Goal: Task Accomplishment & Management: Manage account settings

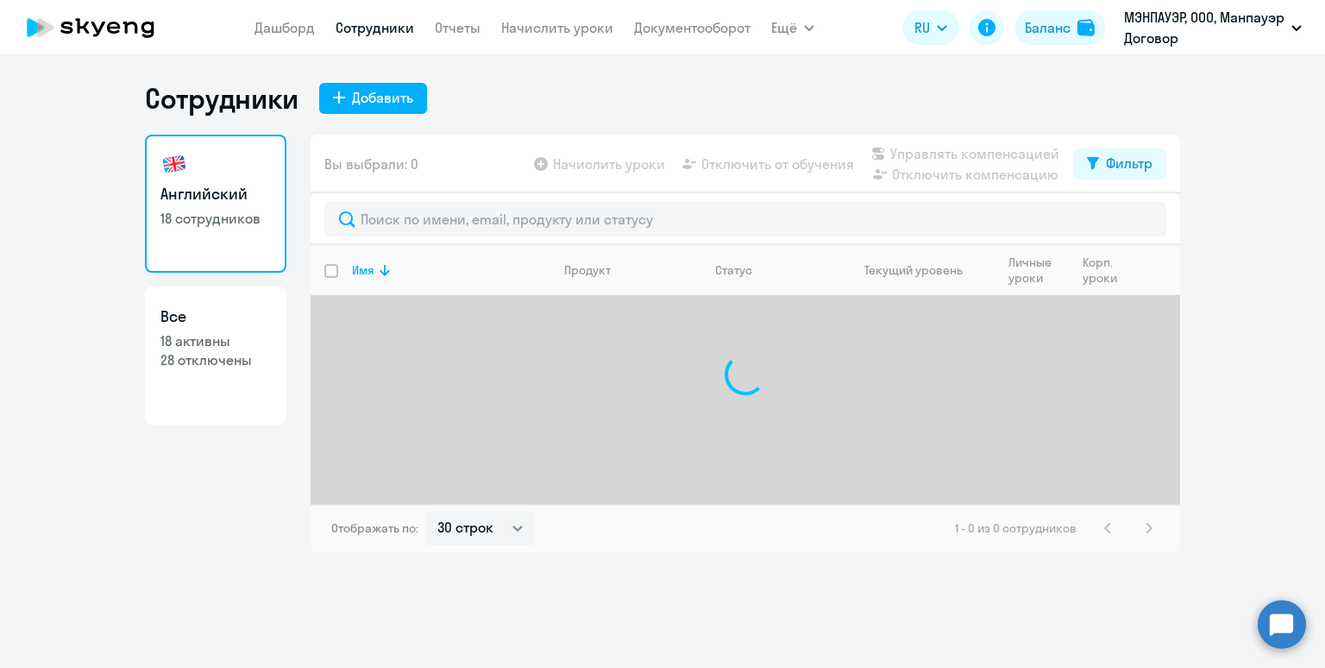
select select "30"
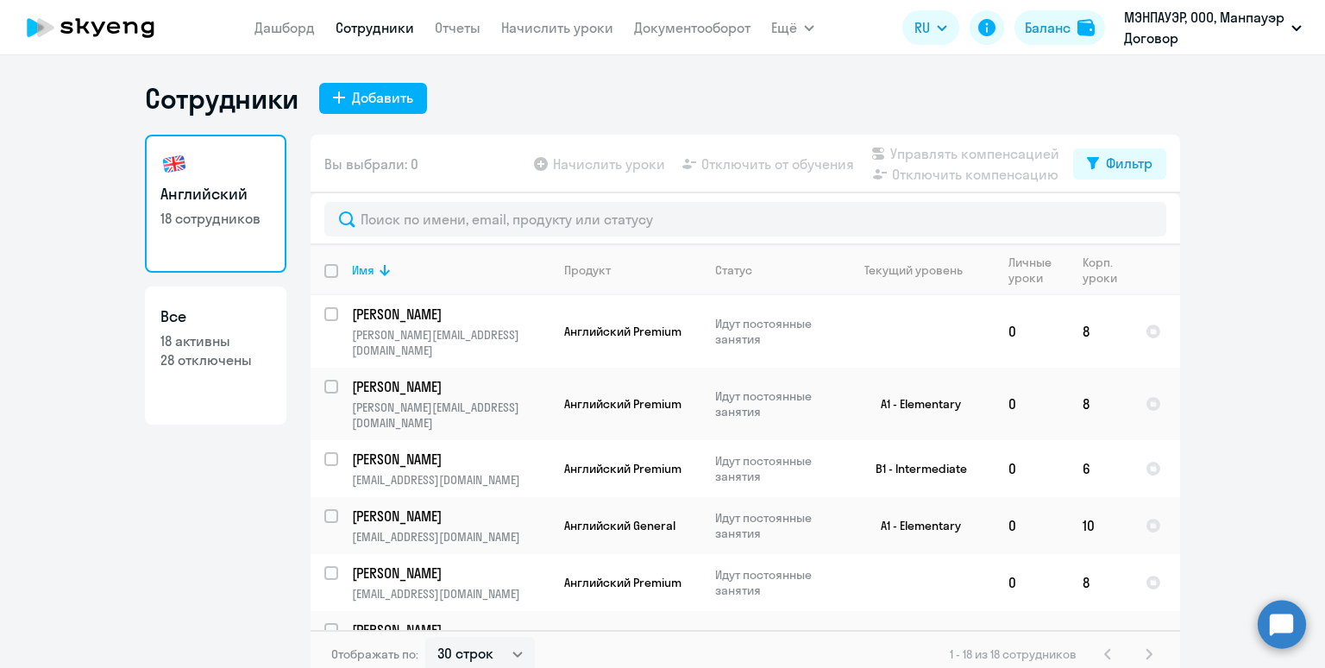
click at [218, 355] on p "28 отключены" at bounding box center [215, 359] width 110 height 19
select select "30"
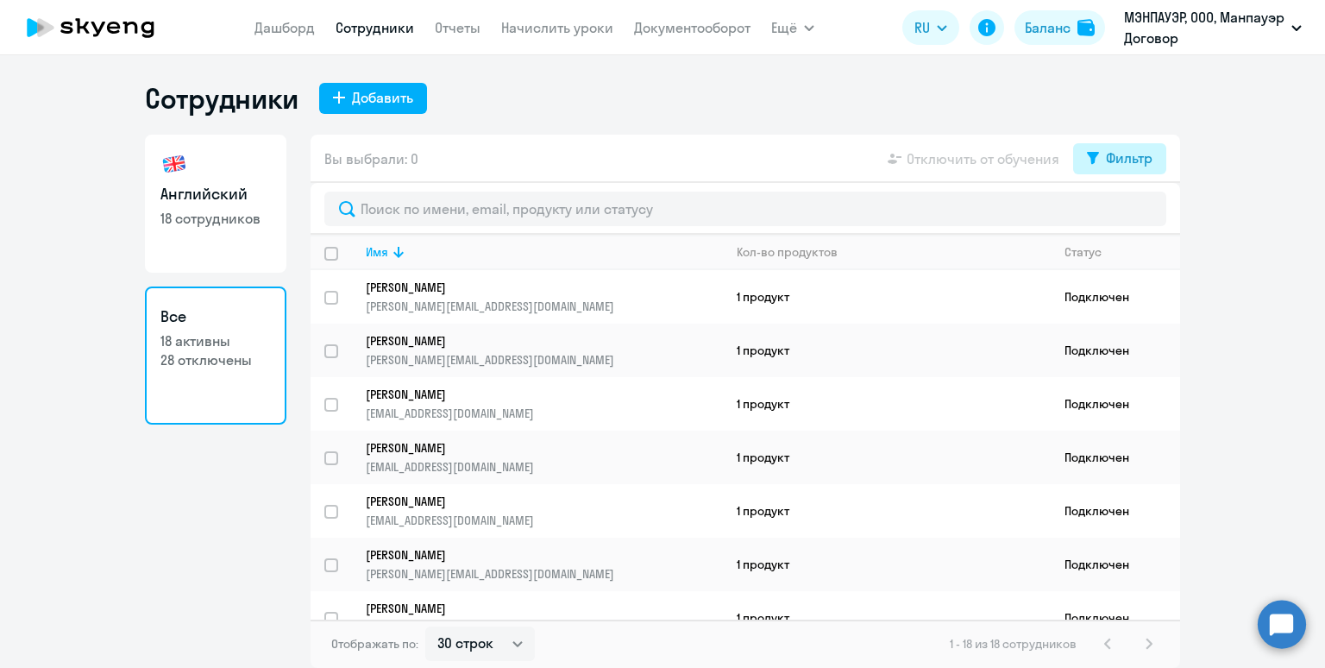
click at [1122, 160] on div "Фильтр" at bounding box center [1129, 157] width 47 height 21
click at [1142, 215] on span at bounding box center [1137, 214] width 29 height 17
click at [1123, 215] on input "checkbox" at bounding box center [1122, 214] width 1 height 1
checkbox input "true"
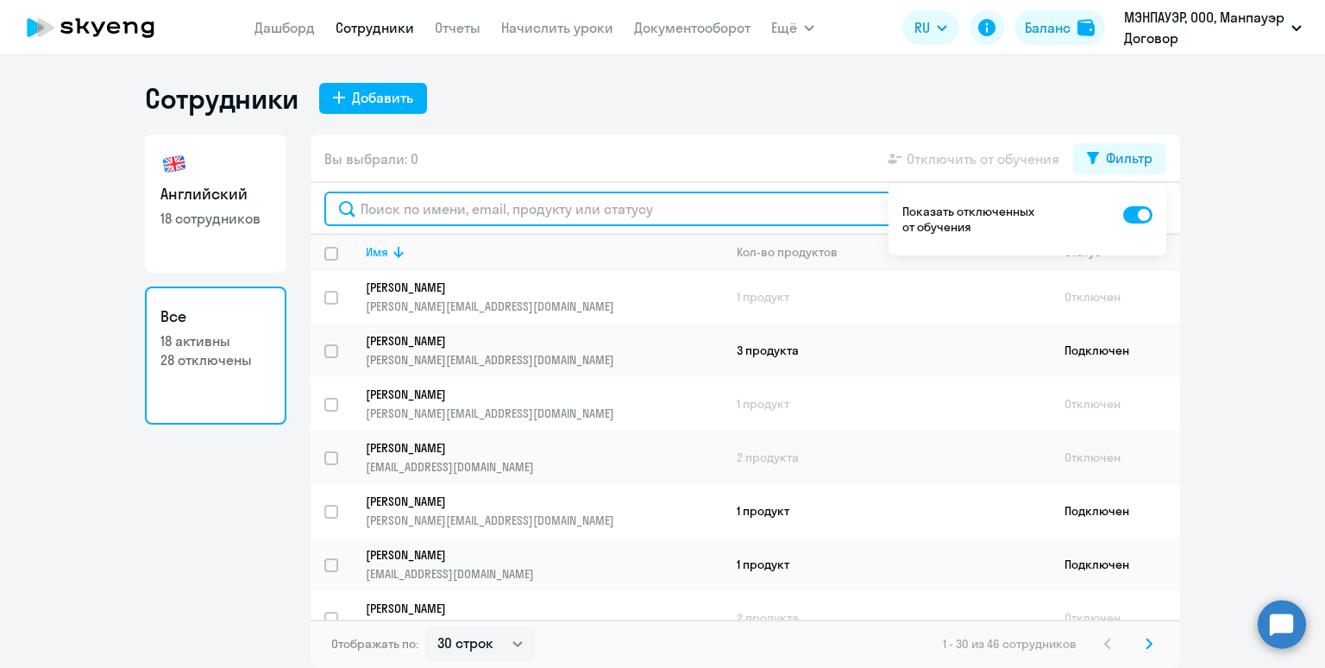
click at [451, 206] on input "text" at bounding box center [745, 208] width 842 height 34
paste input "Koroleva"
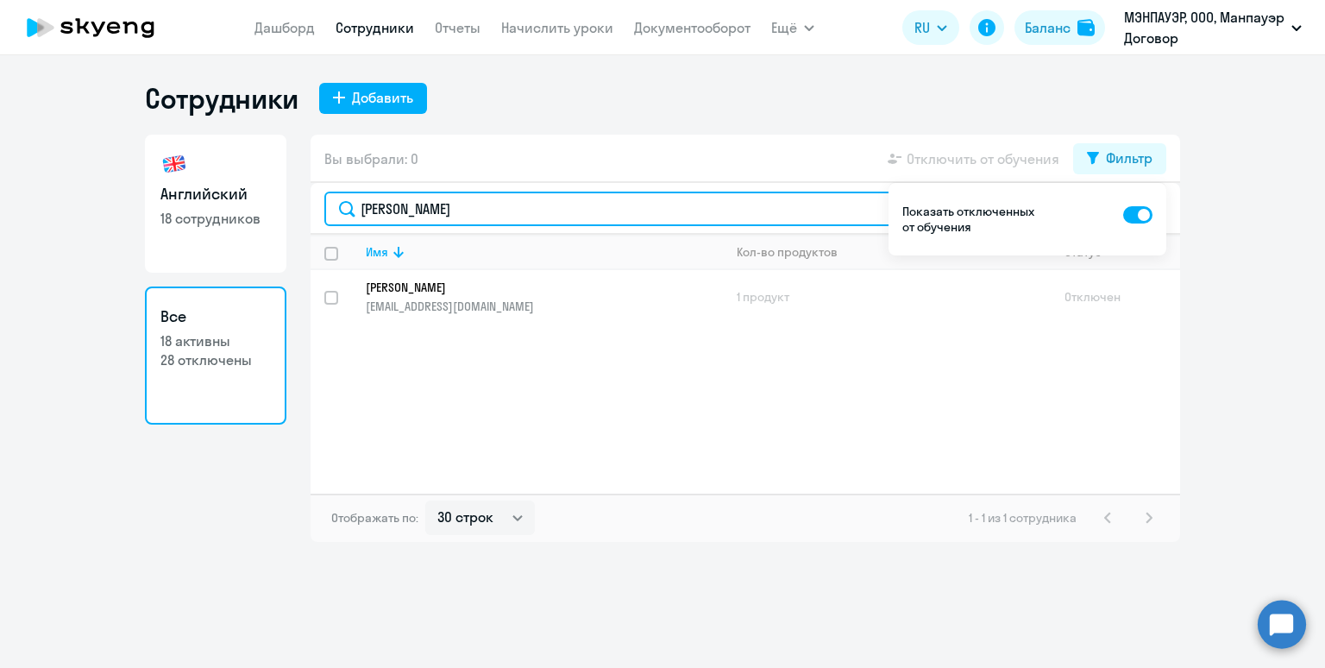
drag, startPoint x: 437, startPoint y: 216, endPoint x: 341, endPoint y: 201, distance: 97.8
click at [341, 201] on input "Koroleva" at bounding box center [745, 208] width 842 height 34
paste input "Ruy"
drag, startPoint x: 418, startPoint y: 219, endPoint x: 330, endPoint y: 196, distance: 91.0
click at [330, 196] on input "Ruya" at bounding box center [745, 208] width 842 height 34
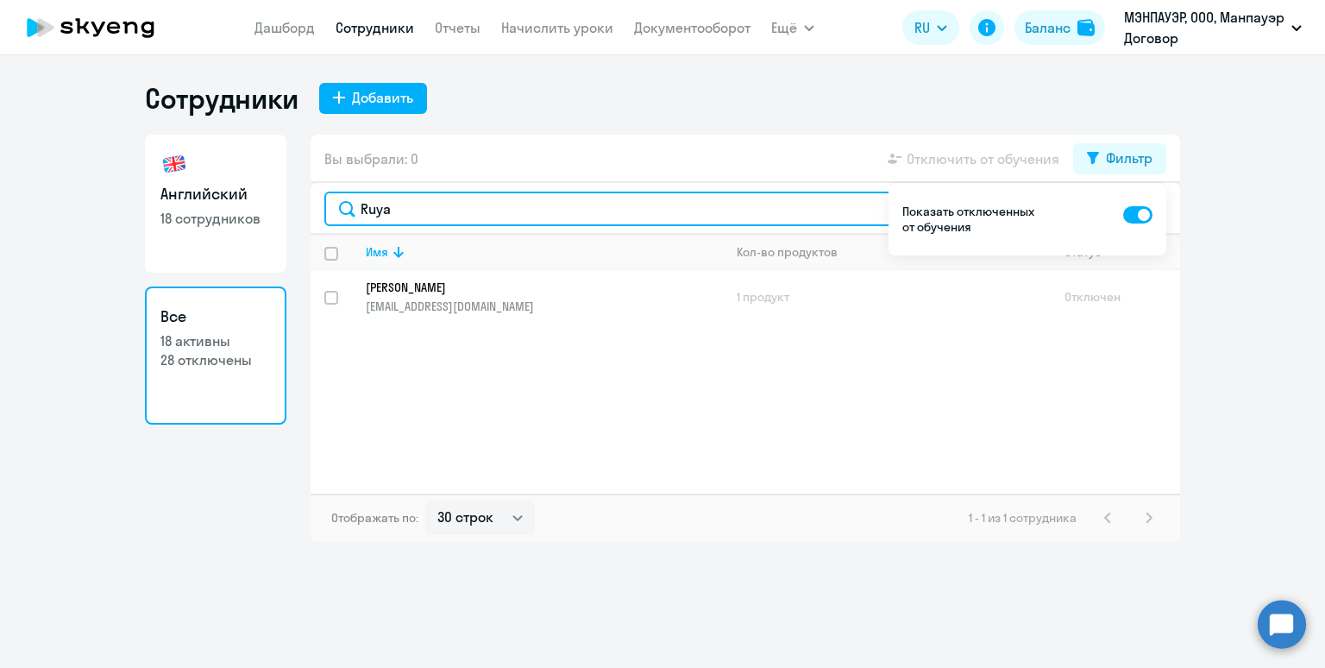
paste input "Korotkov"
drag, startPoint x: 428, startPoint y: 214, endPoint x: 343, endPoint y: 203, distance: 85.3
click at [343, 203] on input "Korotkova" at bounding box center [745, 208] width 842 height 34
paste input "Makar"
drag, startPoint x: 437, startPoint y: 213, endPoint x: 298, endPoint y: 189, distance: 141.8
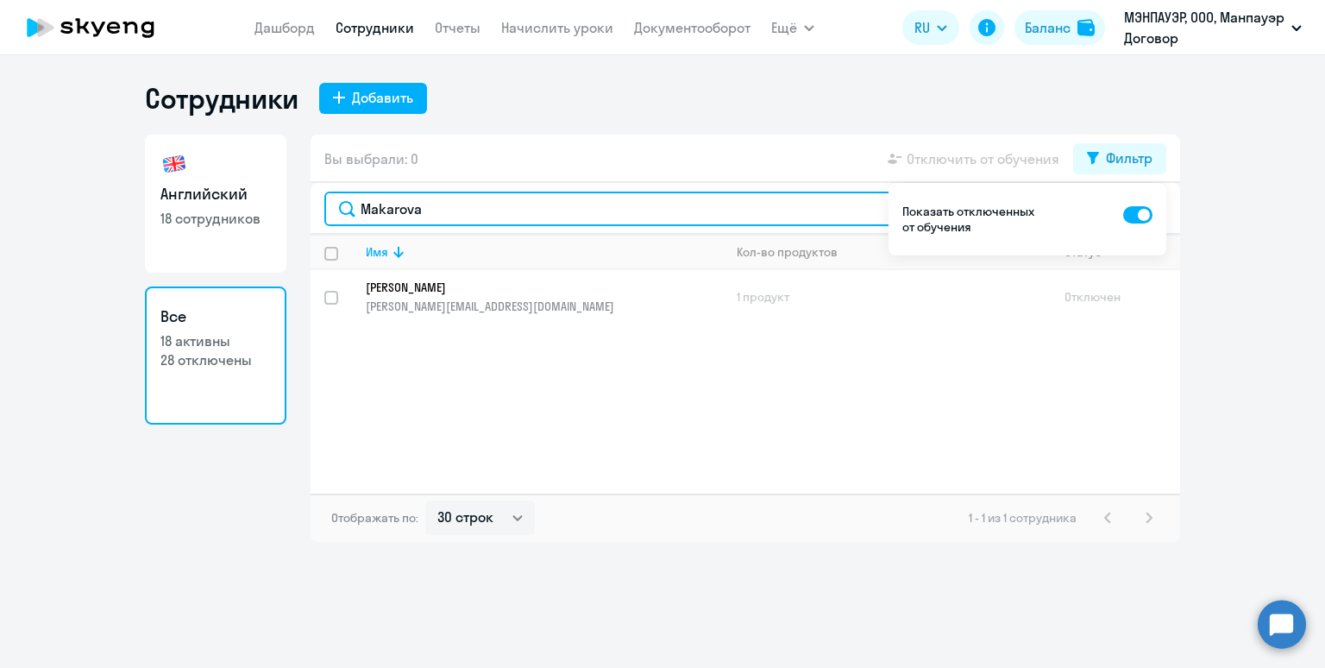
click at [298, 189] on div "Английский 18 сотрудников Все 18 активны 28 отключены Вы выбрали: 0 Отключить о…" at bounding box center [662, 338] width 1035 height 407
paste input "Zorin"
drag, startPoint x: 414, startPoint y: 210, endPoint x: 307, endPoint y: 188, distance: 109.1
click at [307, 188] on div "Английский 18 сотрудников Все 18 активны 28 отключены Вы выбрали: 0 Отключить о…" at bounding box center [662, 338] width 1035 height 407
paste input "Melnikov"
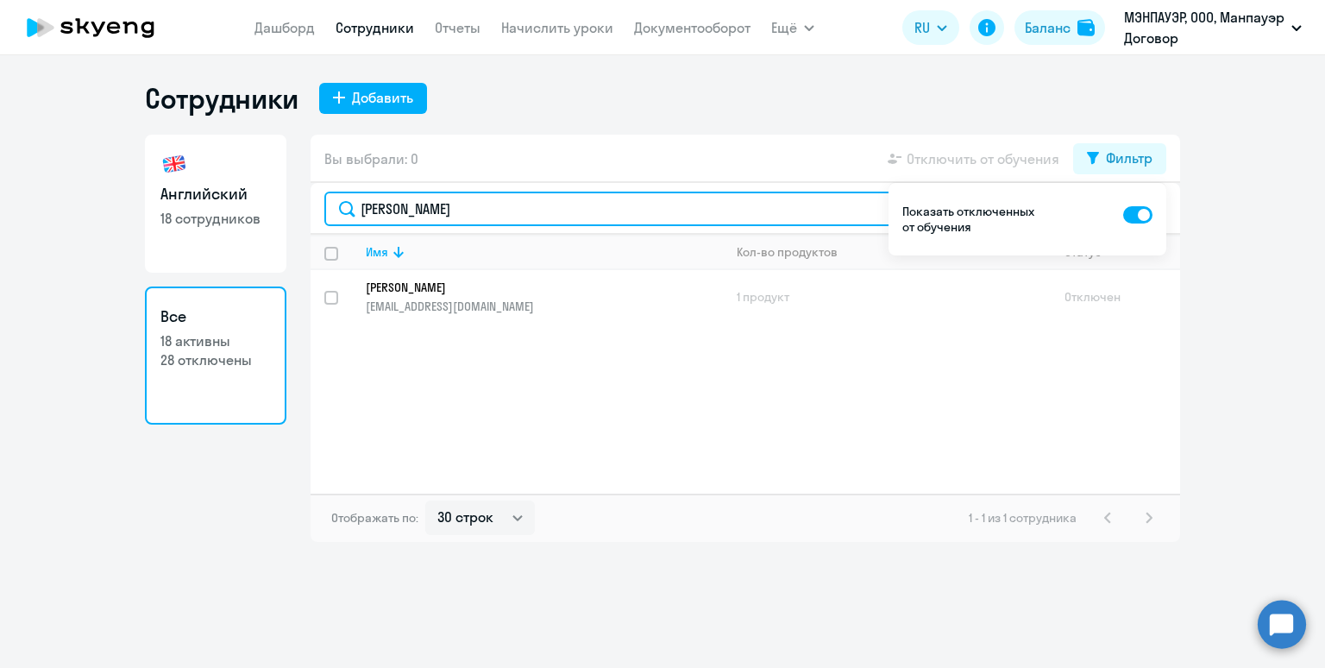
drag, startPoint x: 430, startPoint y: 213, endPoint x: 304, endPoint y: 192, distance: 128.5
click at [304, 192] on div "Английский 18 сотрудников Все 18 активны 28 отключены Вы выбрали: 0 Отключить о…" at bounding box center [662, 338] width 1035 height 407
paste input "Login"
type input "Loginova"
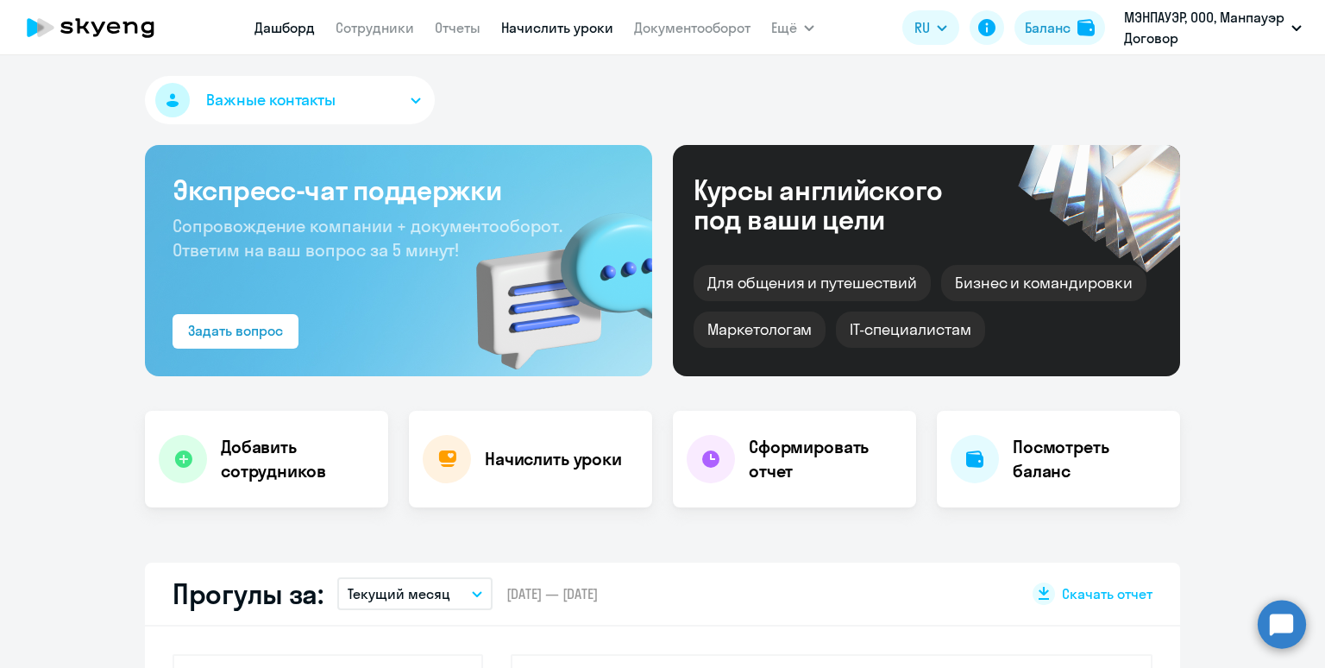
click at [541, 29] on link "Начислить уроки" at bounding box center [557, 27] width 112 height 17
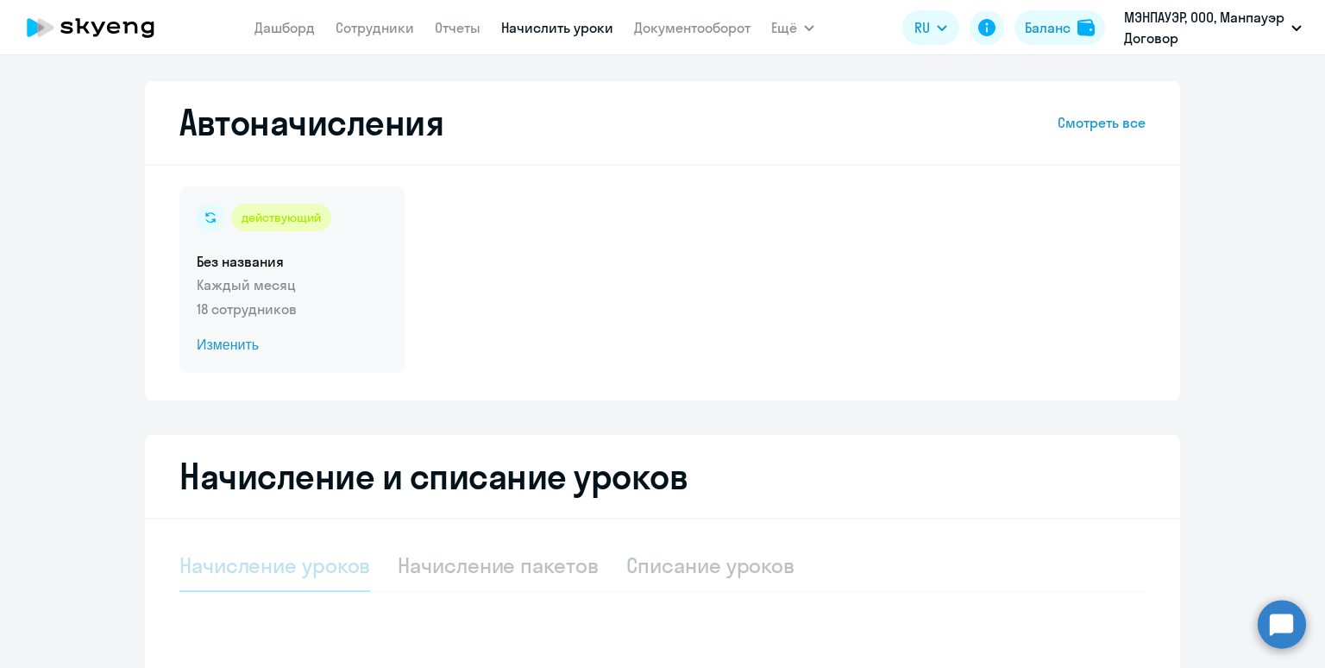
select select "10"
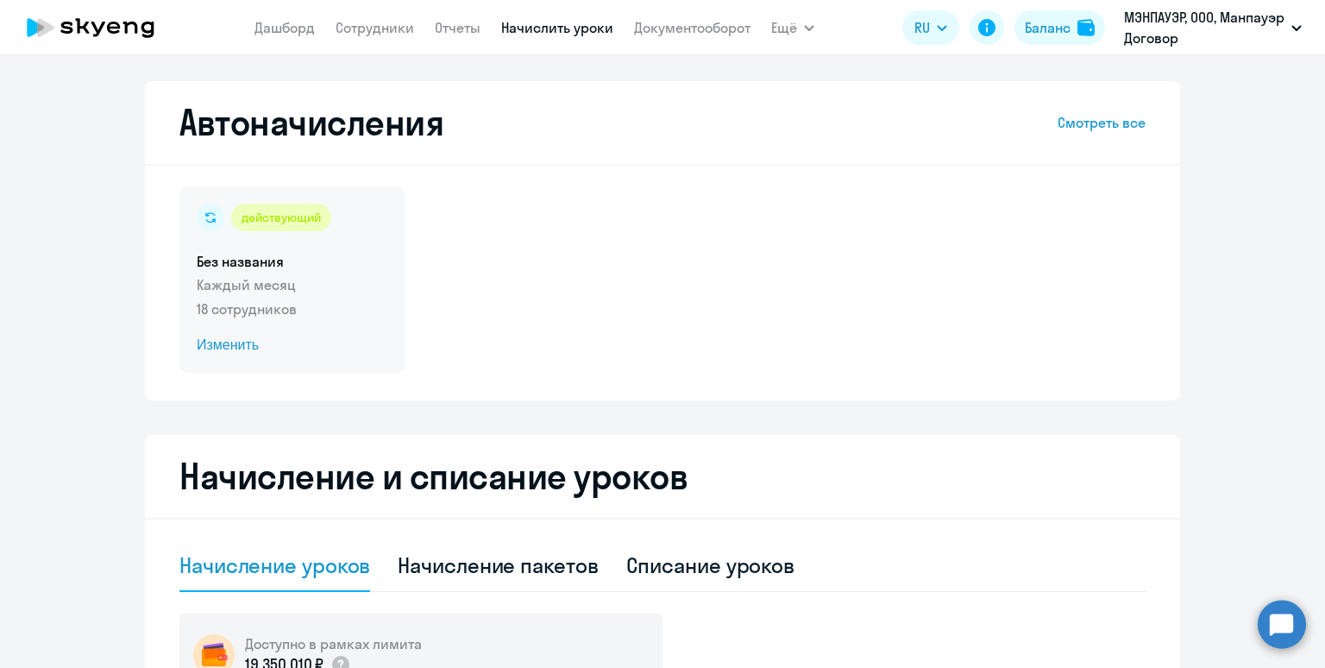
click at [329, 284] on p "Каждый месяц" at bounding box center [292, 284] width 191 height 21
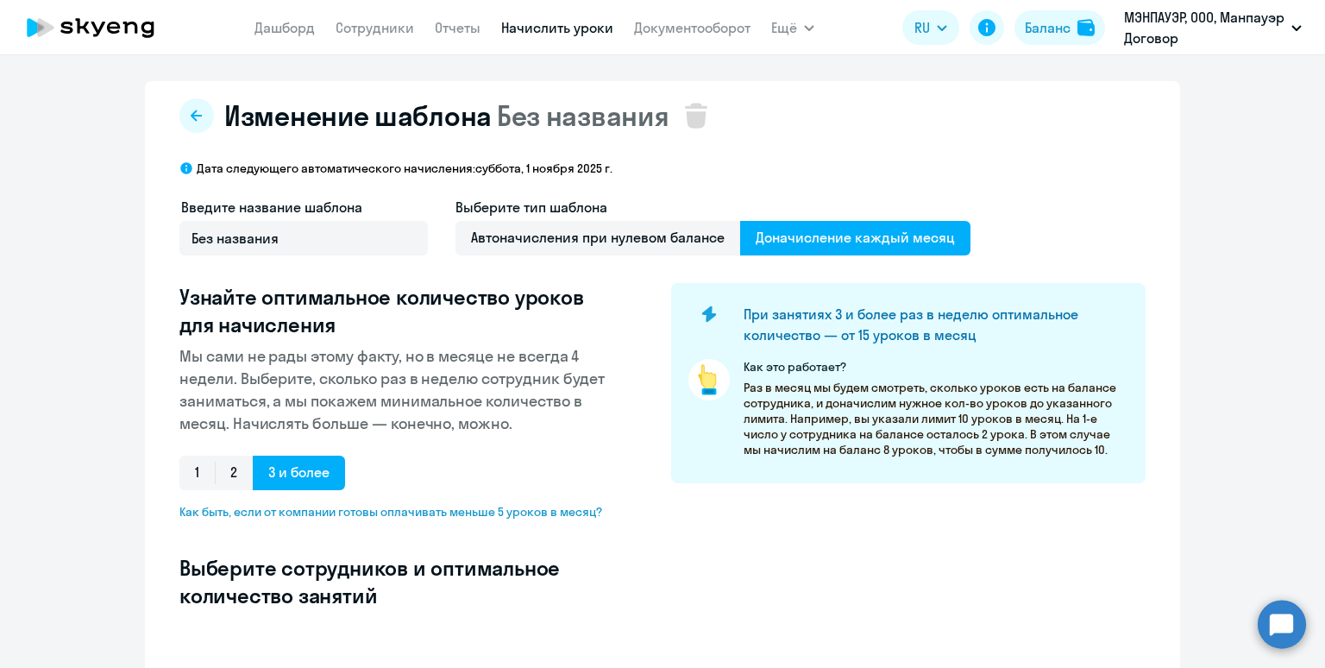
select select "10"
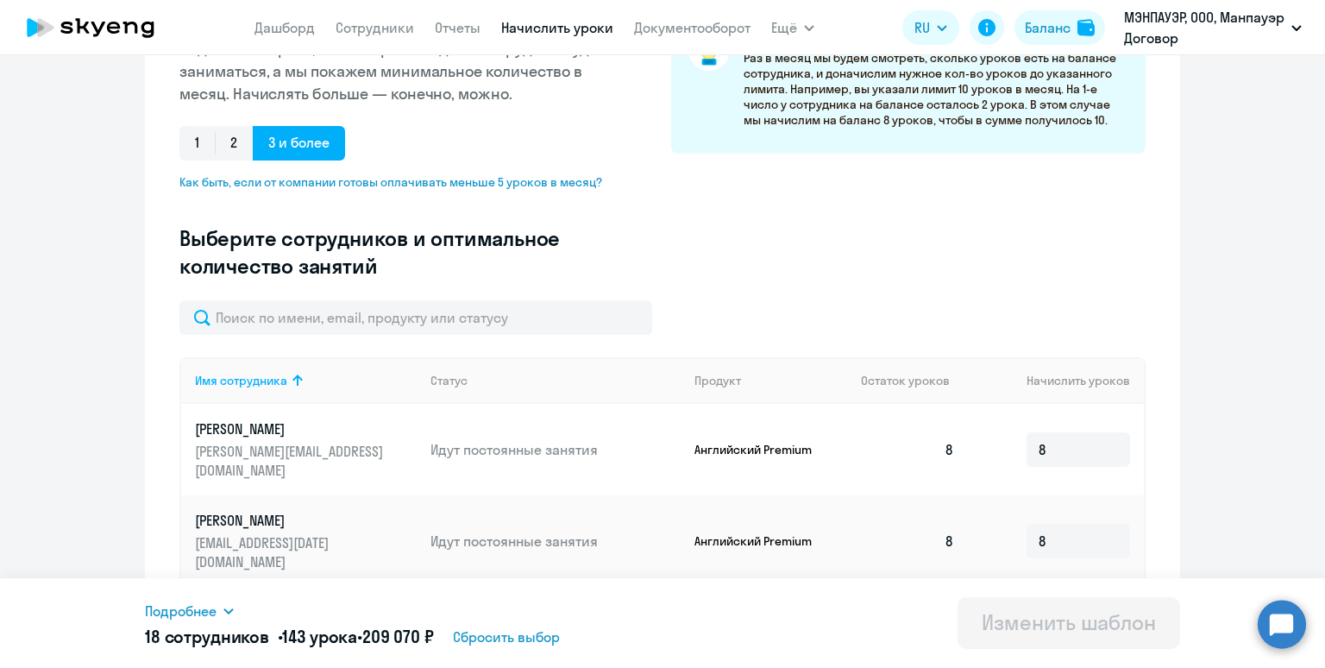
scroll to position [429, 0]
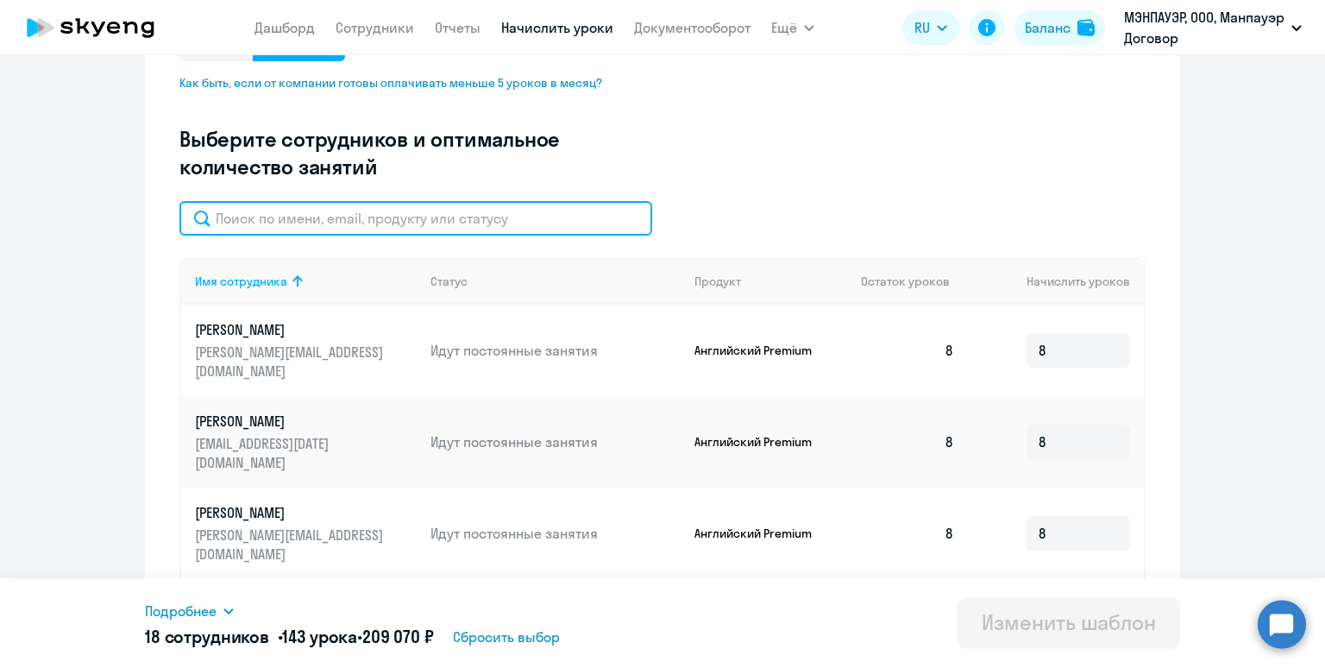
click at [380, 223] on input "text" at bounding box center [415, 218] width 473 height 34
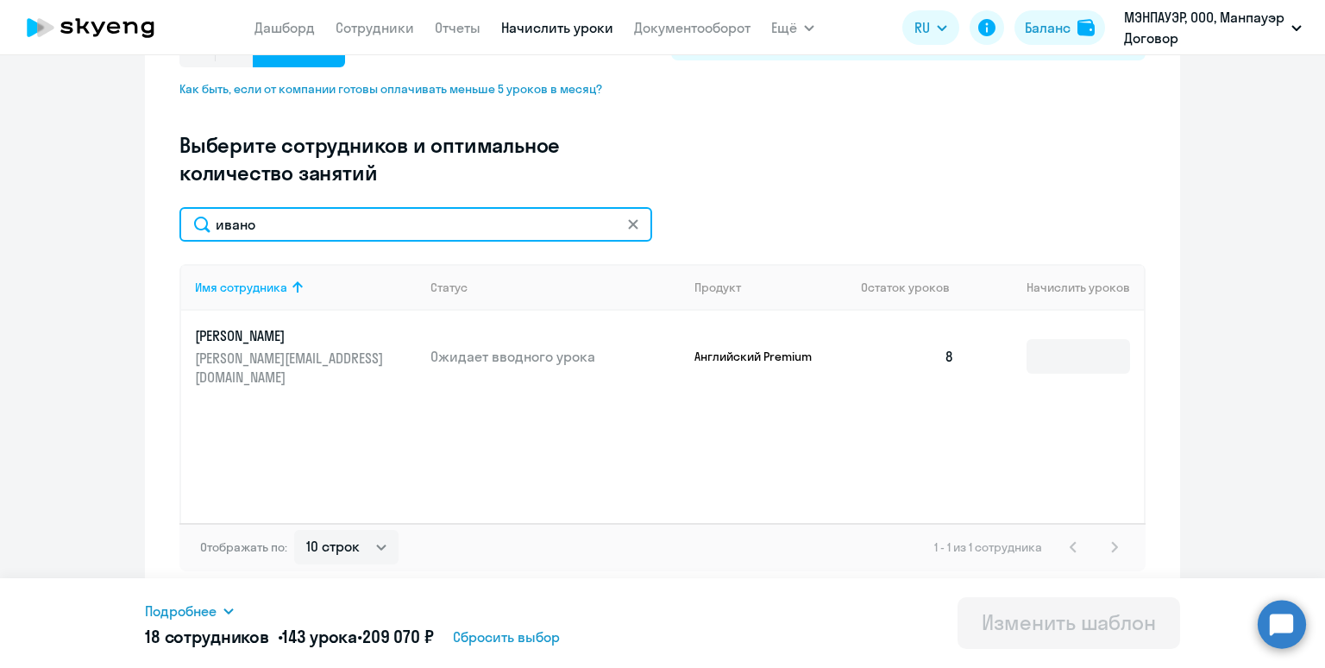
scroll to position [422, 0]
type input "ивано"
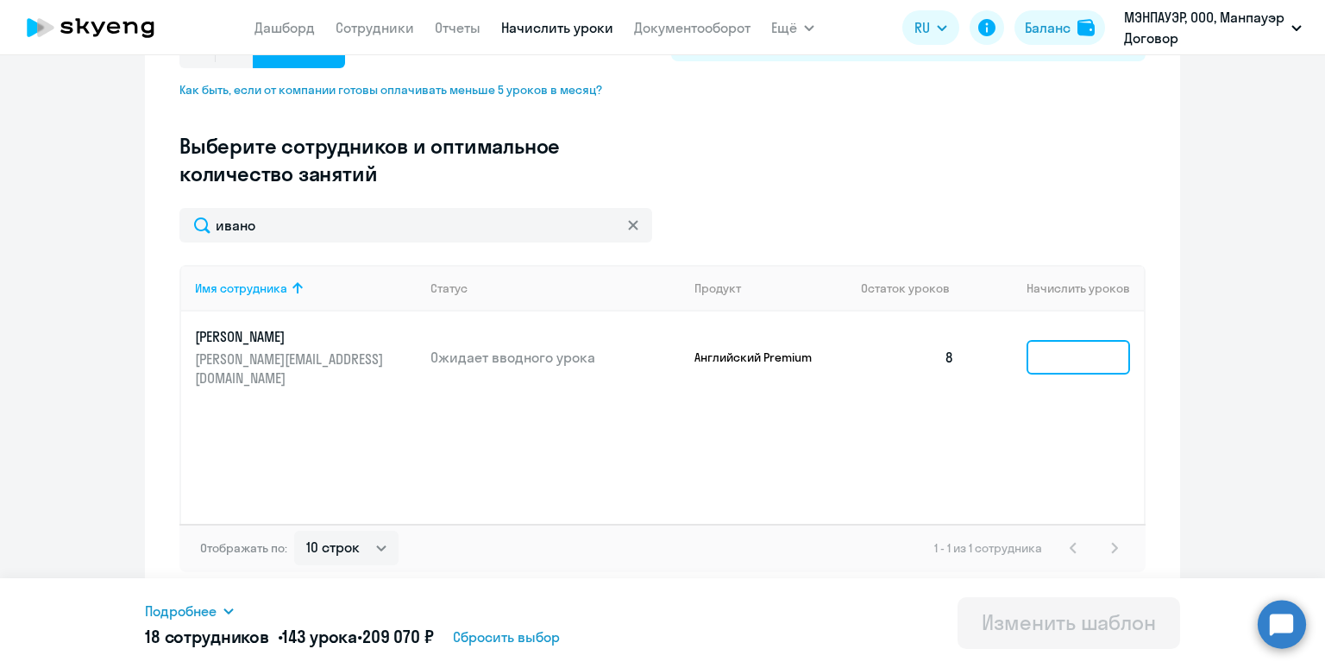
click at [1050, 358] on input at bounding box center [1077, 357] width 103 height 34
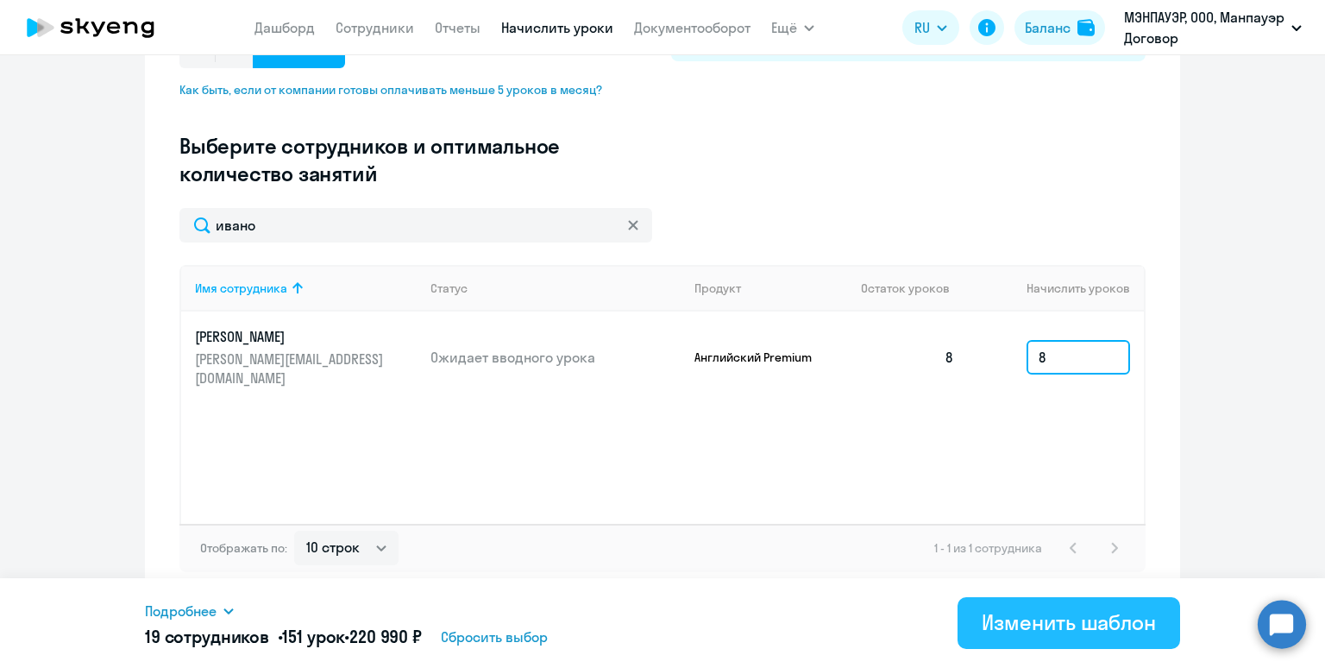
type input "8"
click at [1035, 629] on div "Изменить шаблон" at bounding box center [1068, 622] width 174 height 28
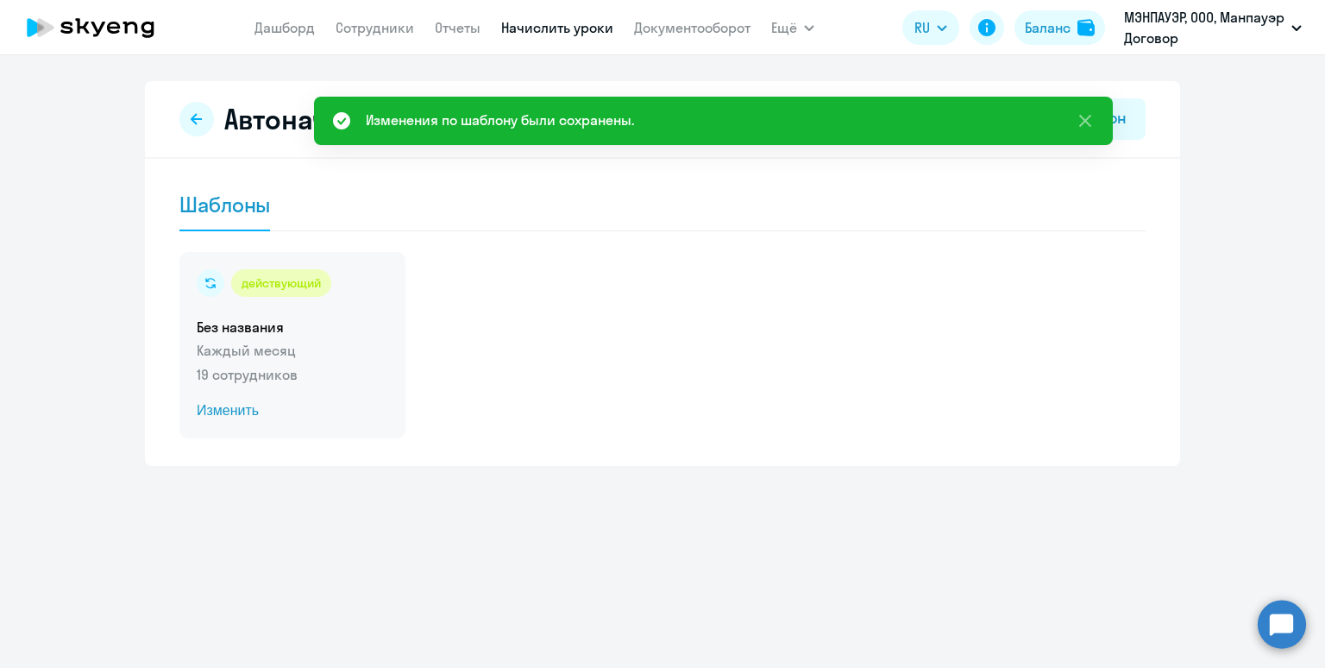
click at [348, 369] on p "19 сотрудников" at bounding box center [292, 374] width 191 height 21
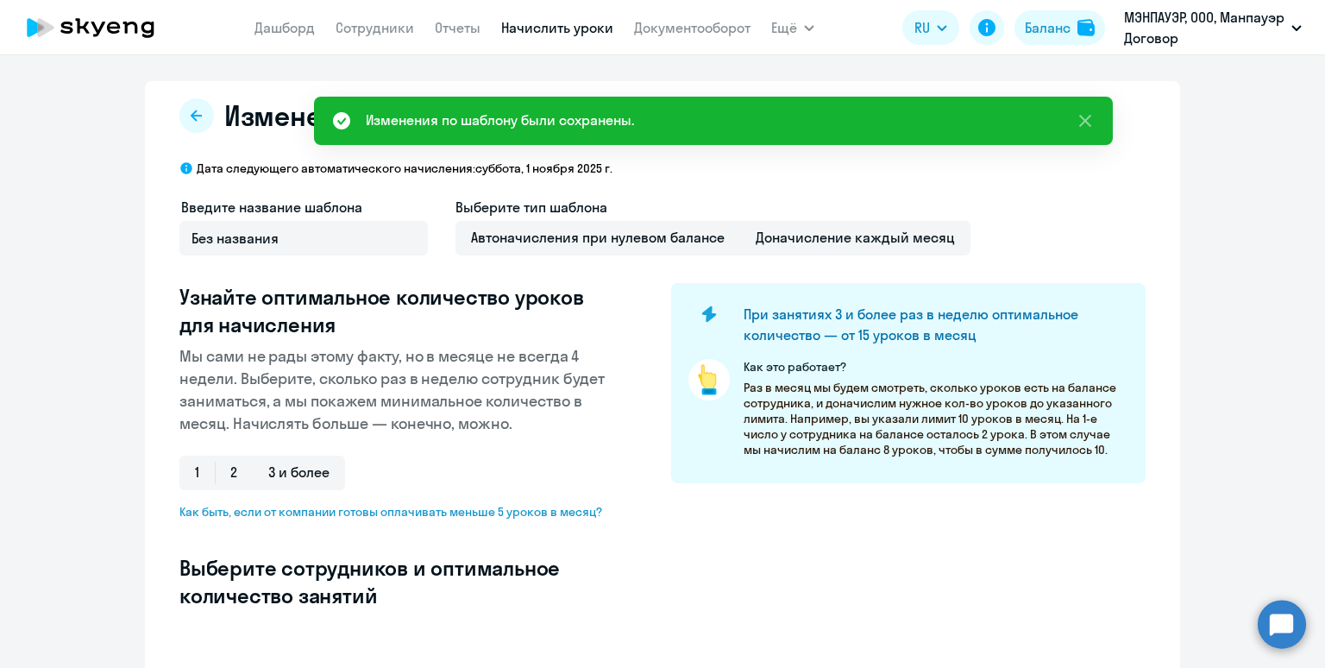
select select "10"
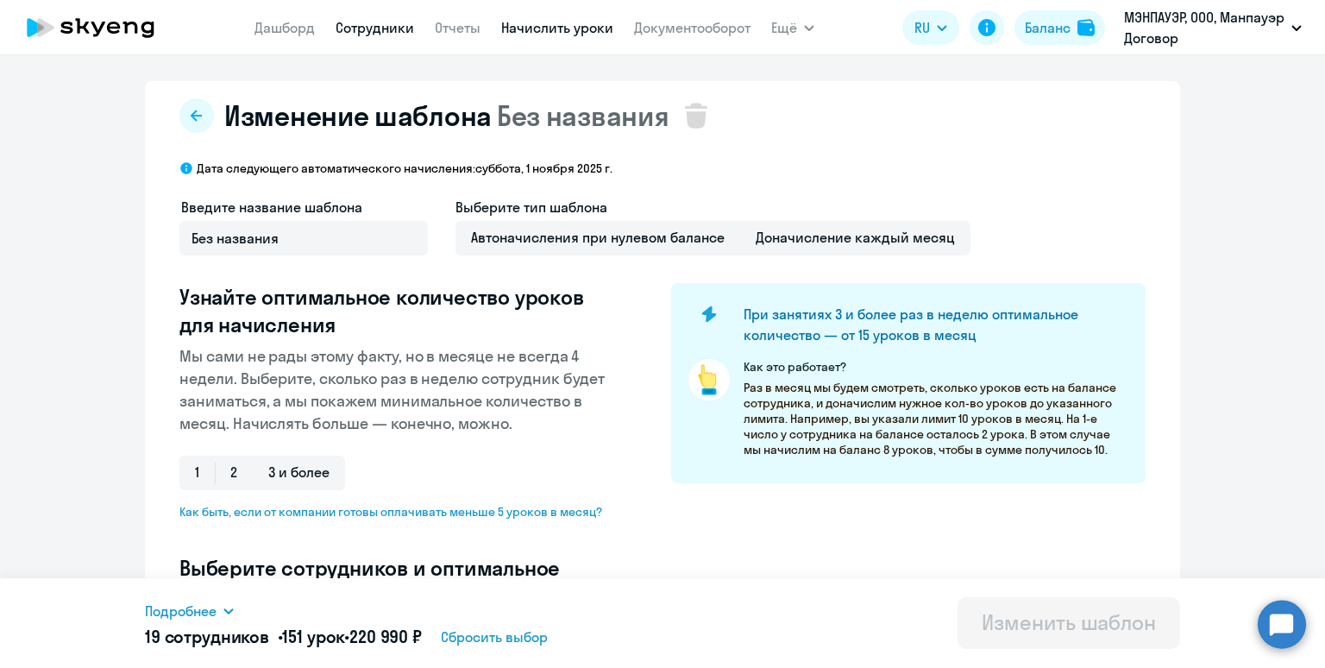
click at [370, 33] on link "Сотрудники" at bounding box center [374, 27] width 78 height 17
select select "30"
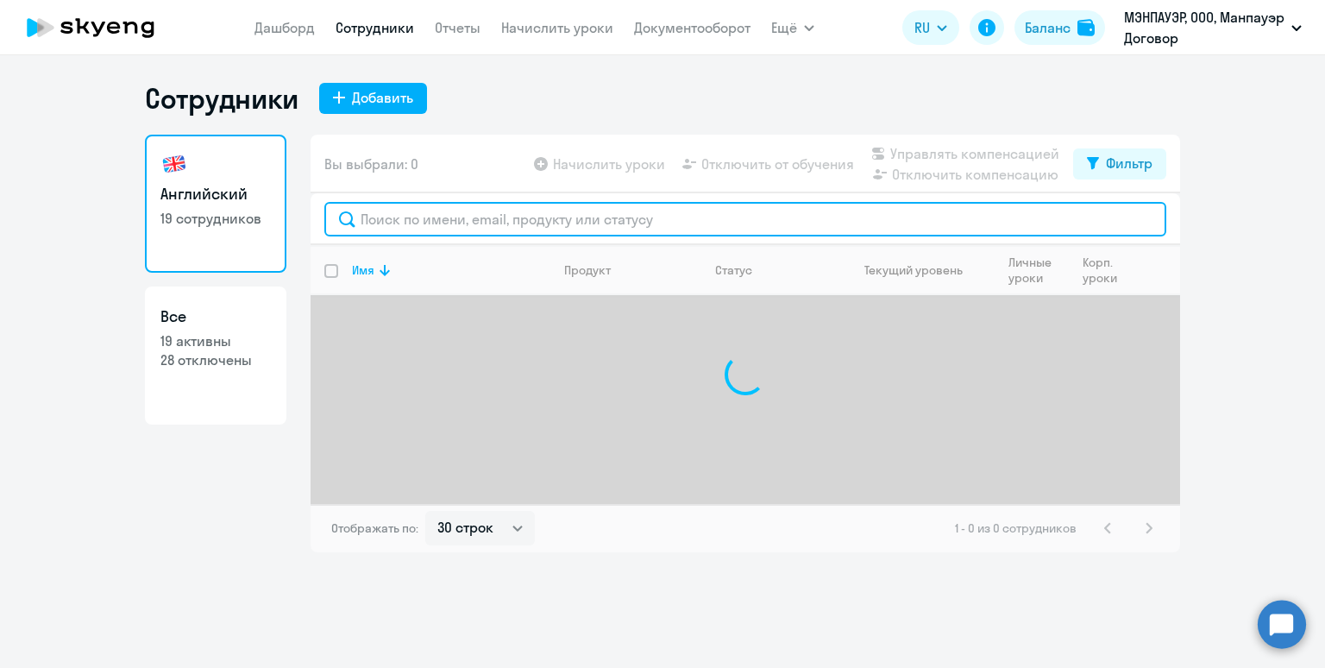
click at [412, 223] on input "text" at bounding box center [745, 219] width 842 height 34
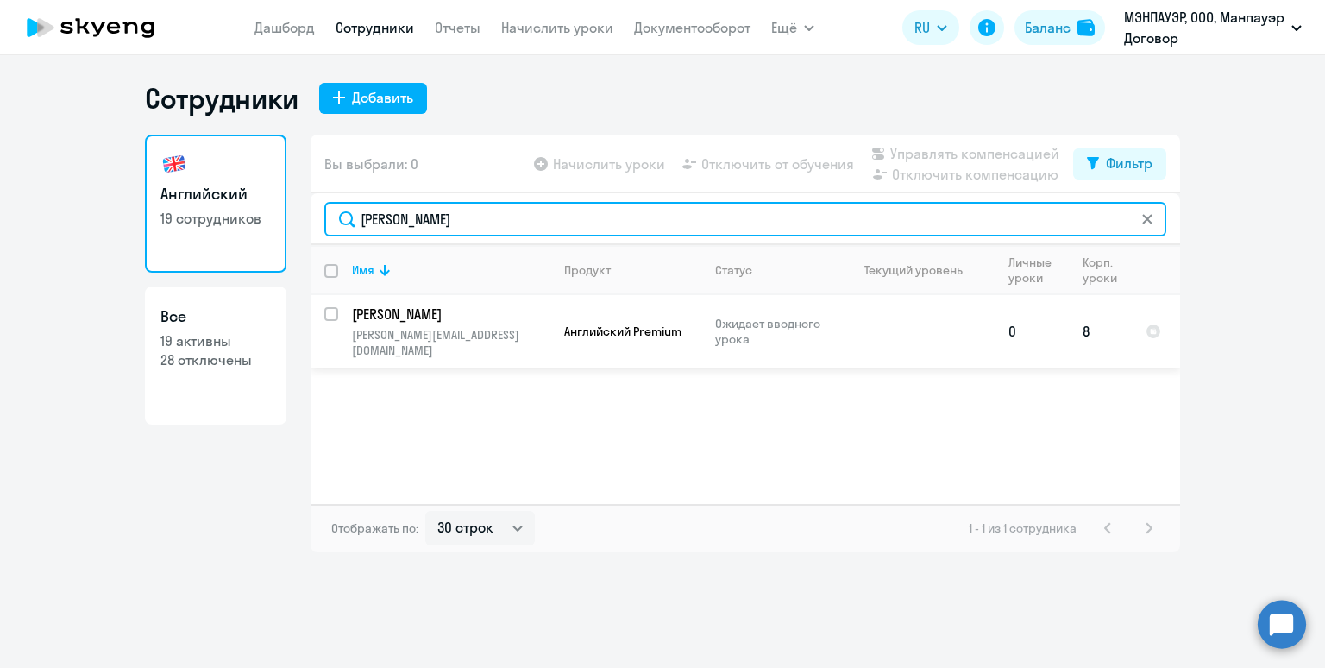
type input "[PERSON_NAME]"
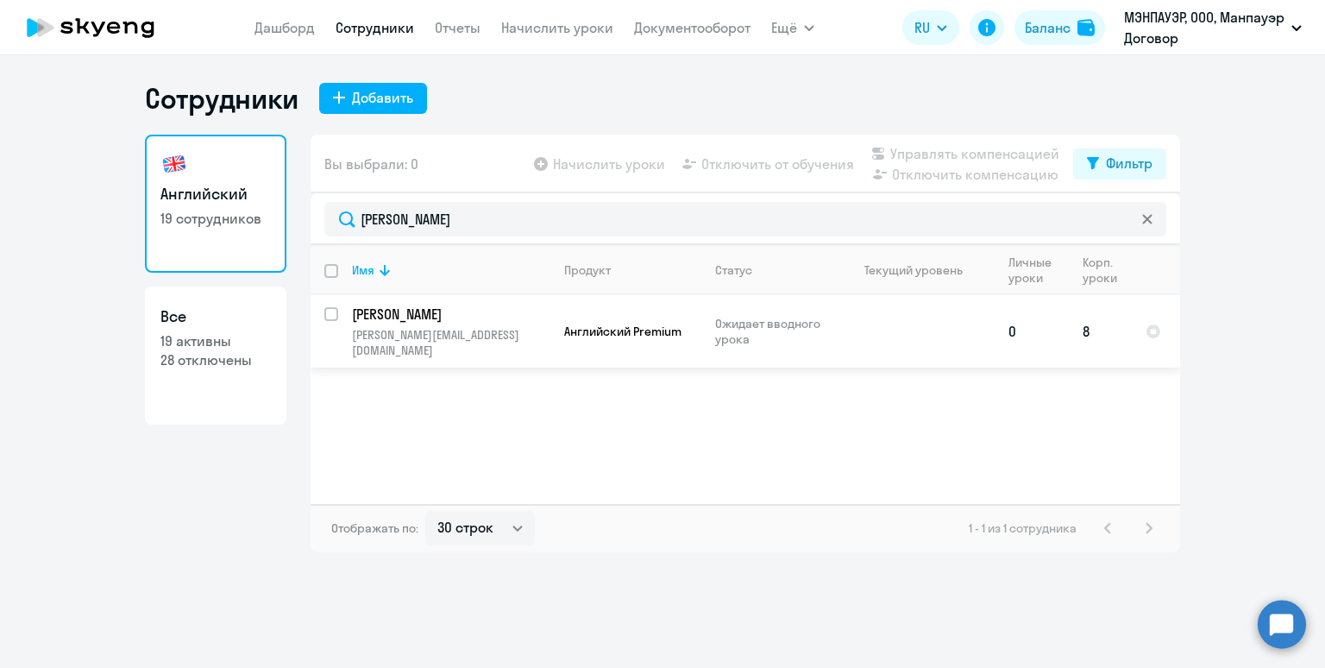
click at [454, 329] on p "[PERSON_NAME][EMAIL_ADDRESS][DOMAIN_NAME]" at bounding box center [450, 342] width 197 height 31
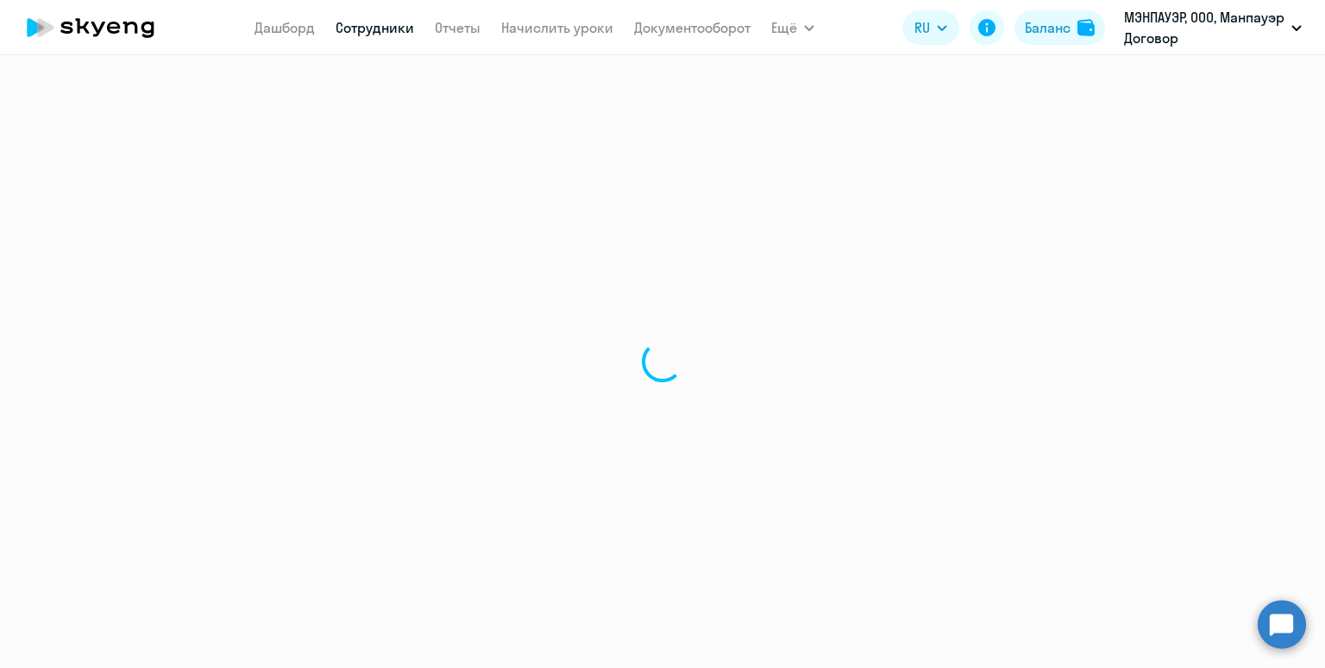
select select "english"
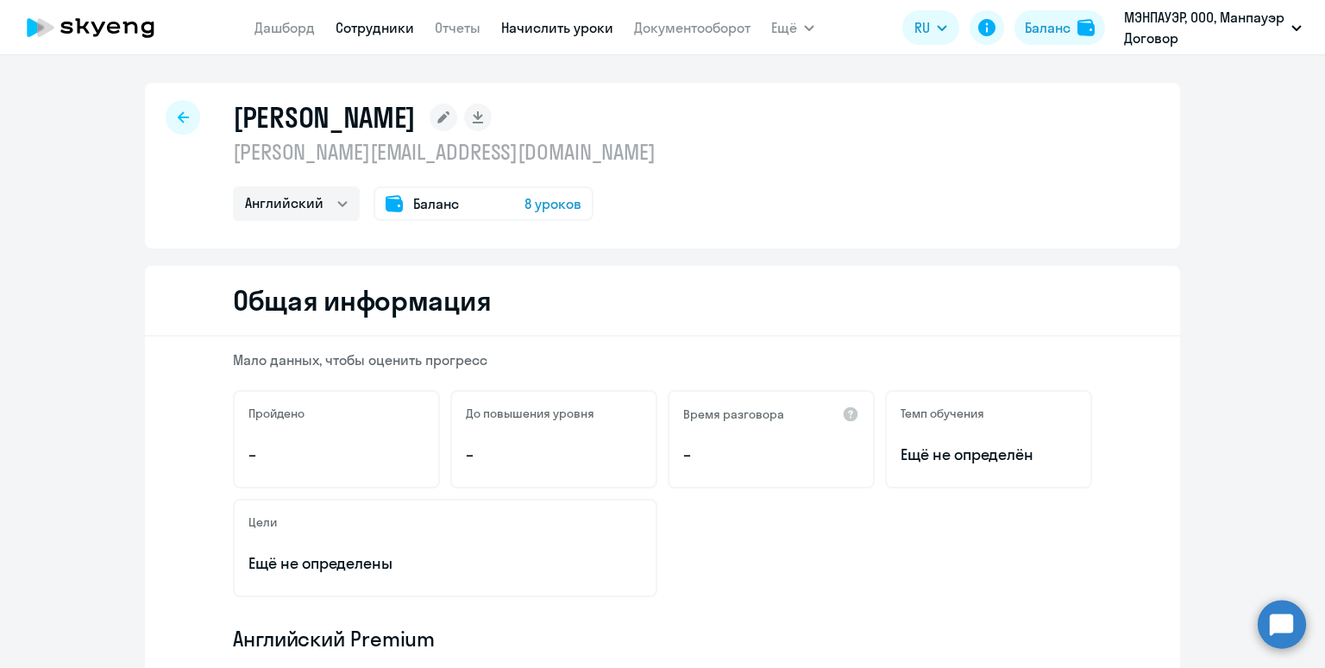
click at [527, 34] on link "Начислить уроки" at bounding box center [557, 27] width 112 height 17
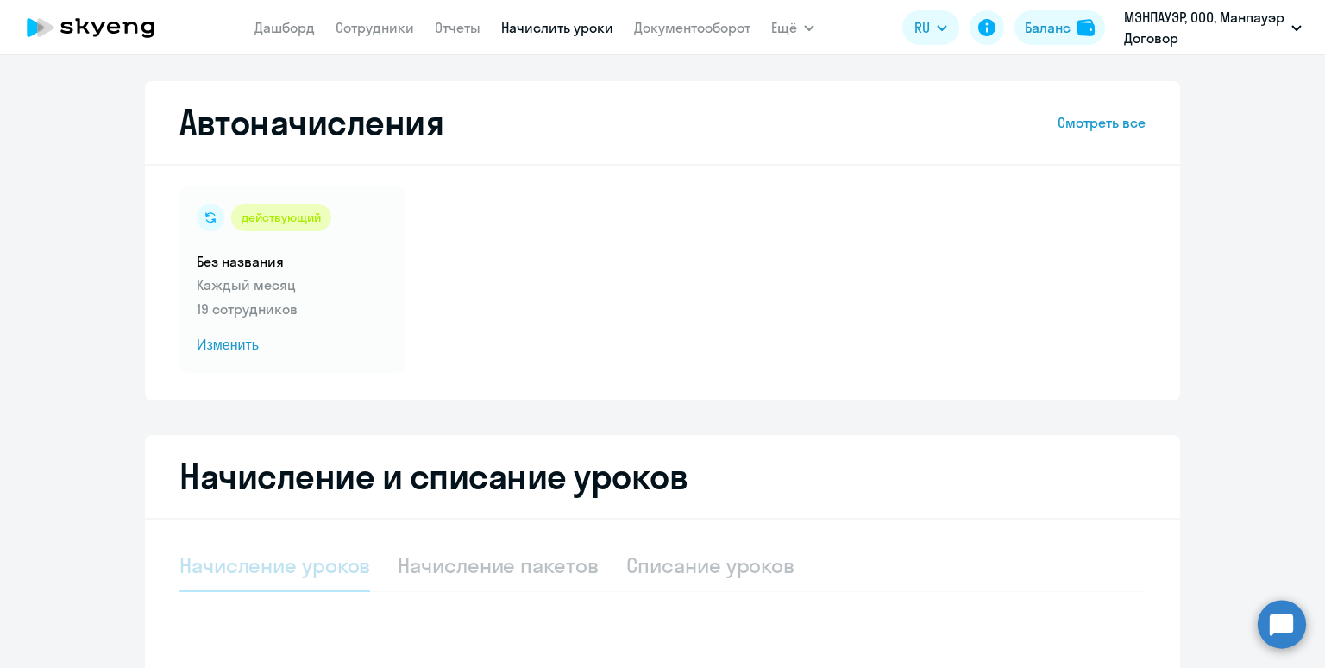
select select "10"
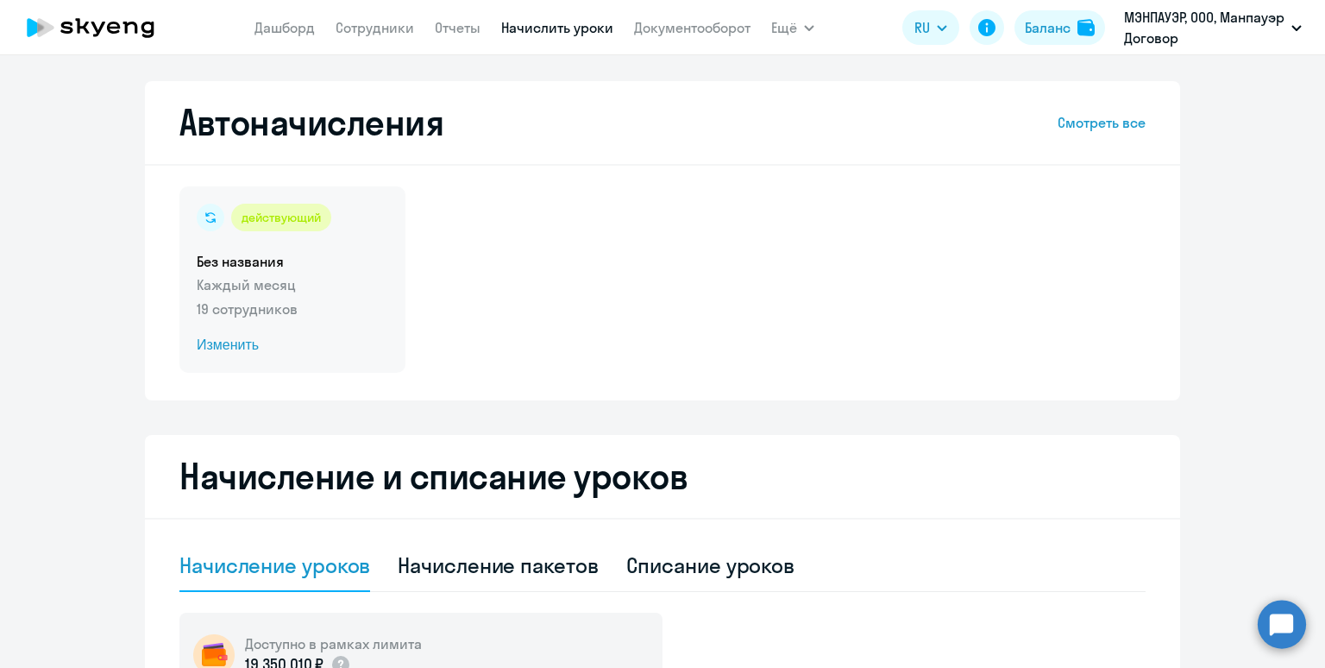
click at [369, 254] on h5 "Без названия" at bounding box center [292, 261] width 191 height 19
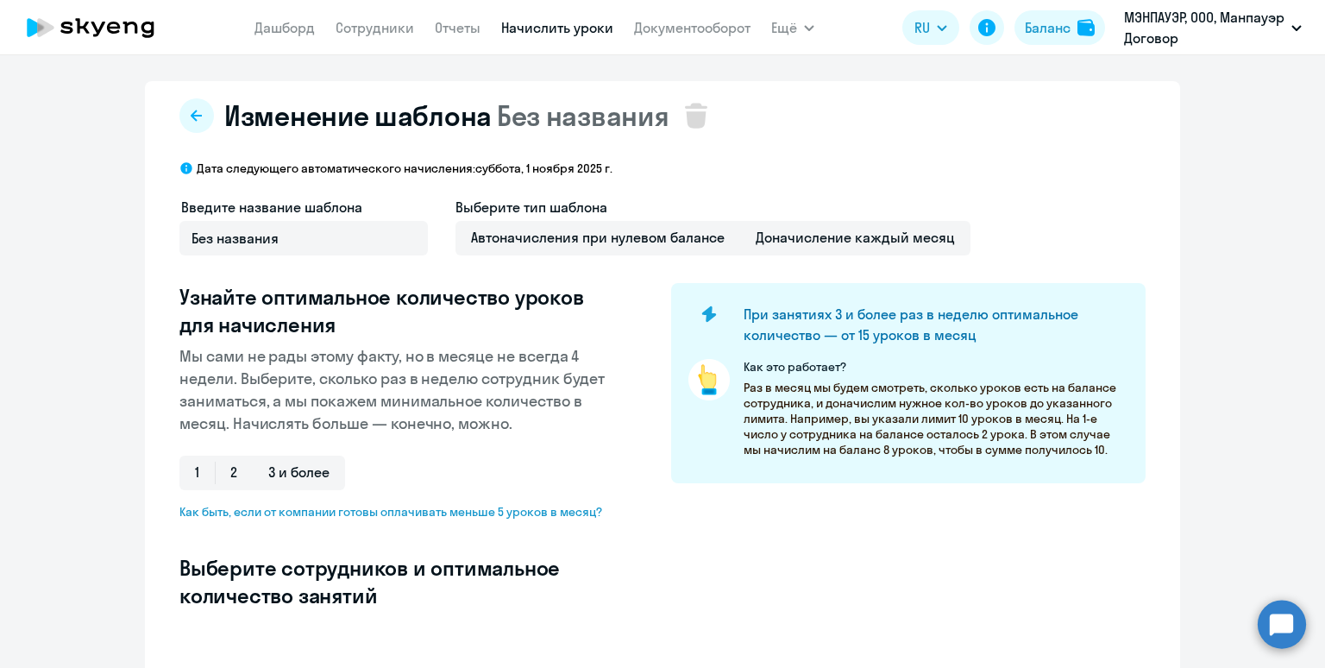
select select "10"
